Goal: Task Accomplishment & Management: Manage account settings

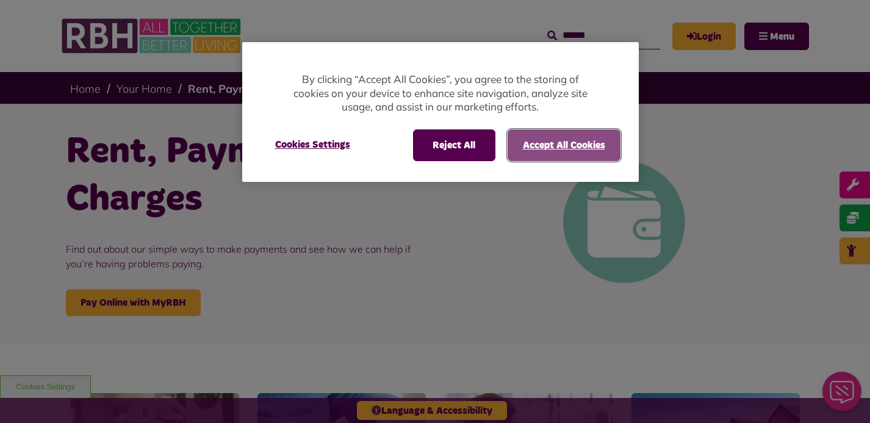
click at [557, 143] on button "Accept All Cookies" at bounding box center [564, 145] width 113 height 32
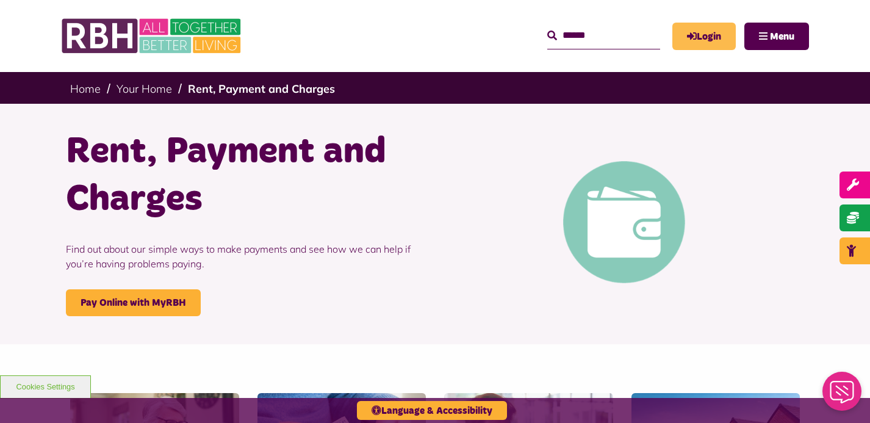
click at [712, 32] on link "Login" at bounding box center [704, 36] width 63 height 27
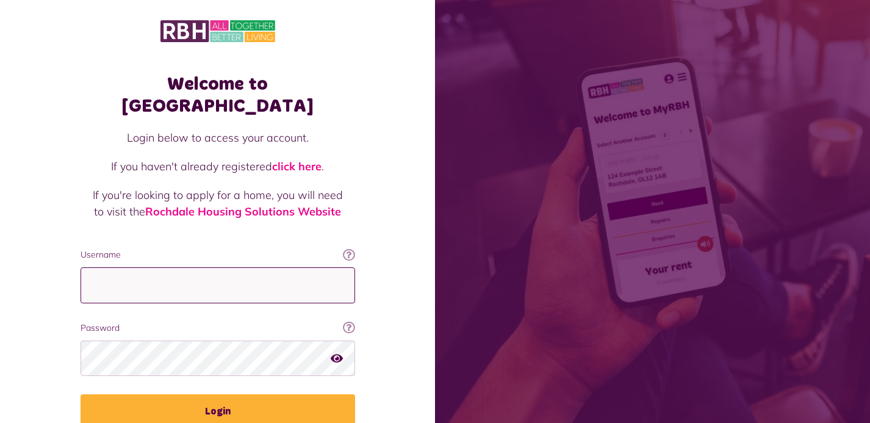
click at [270, 267] on input "Username" at bounding box center [218, 285] width 275 height 36
type input "**********"
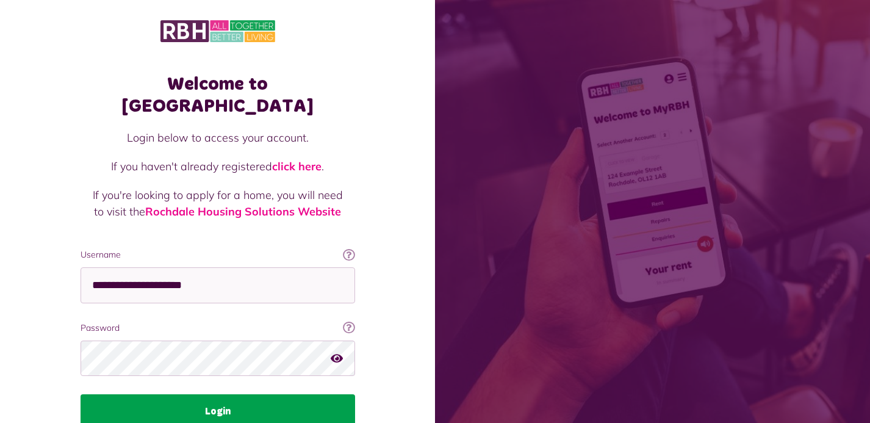
click at [225, 394] on button "Login" at bounding box center [218, 411] width 275 height 34
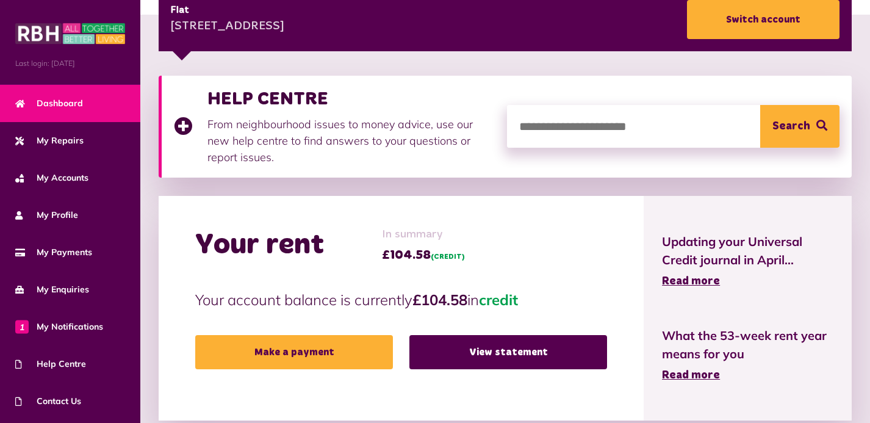
scroll to position [220, 0]
